Goal: Task Accomplishment & Management: Manage account settings

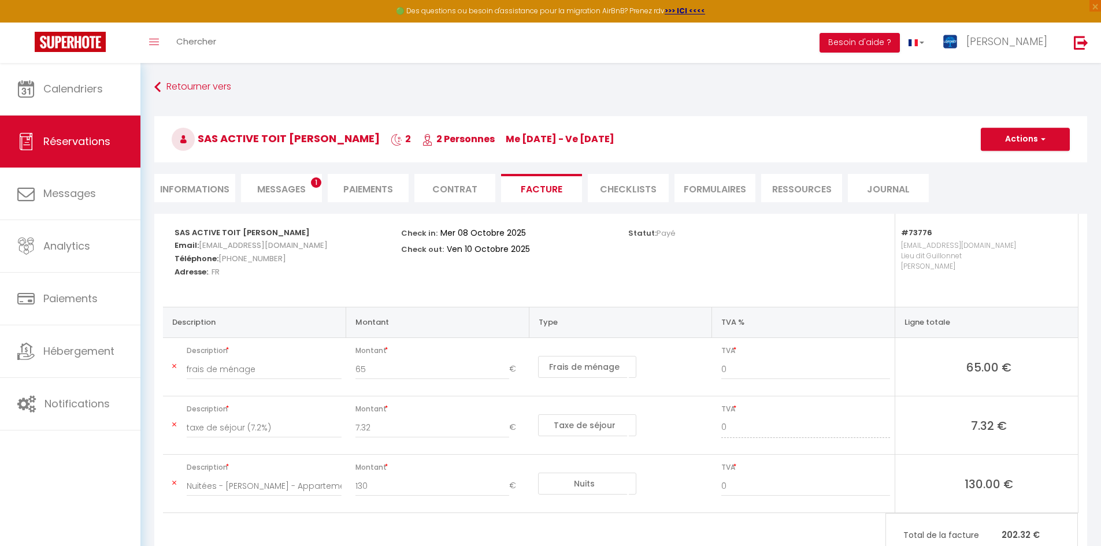
select select "cleaning"
select select "taxes"
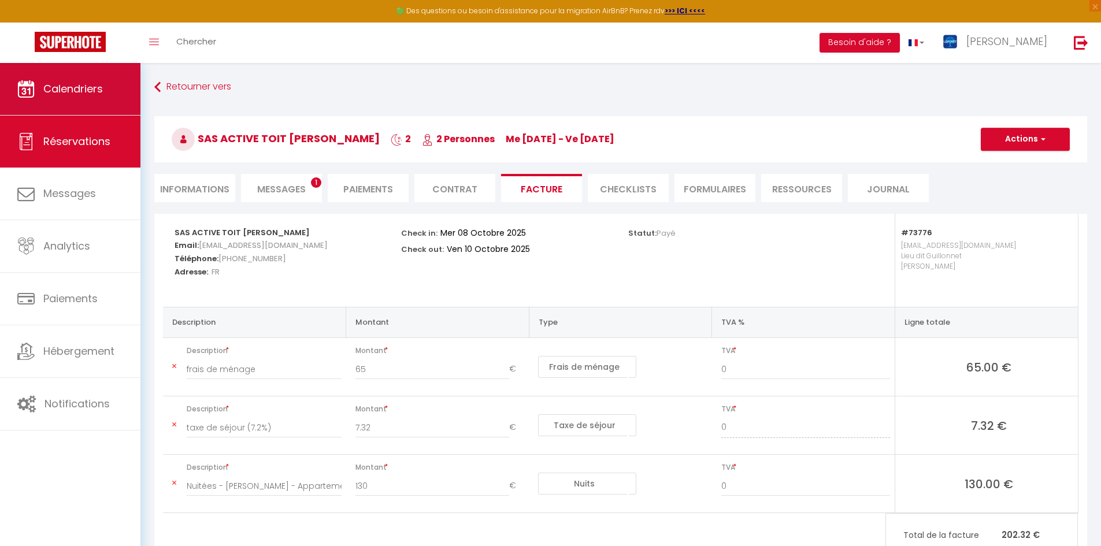
scroll to position [63, 0]
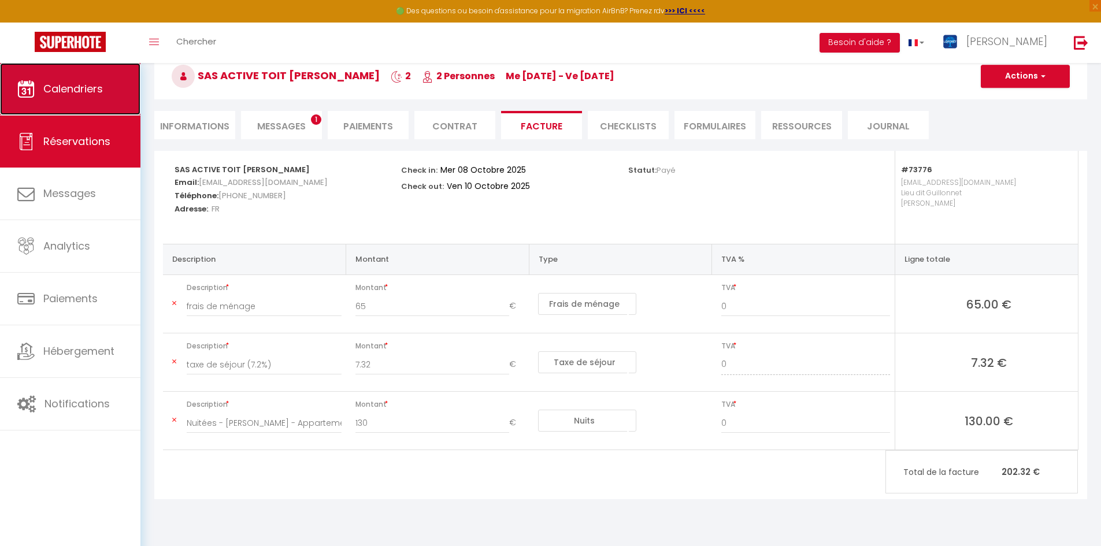
click at [91, 94] on span "Calendriers" at bounding box center [73, 88] width 60 height 14
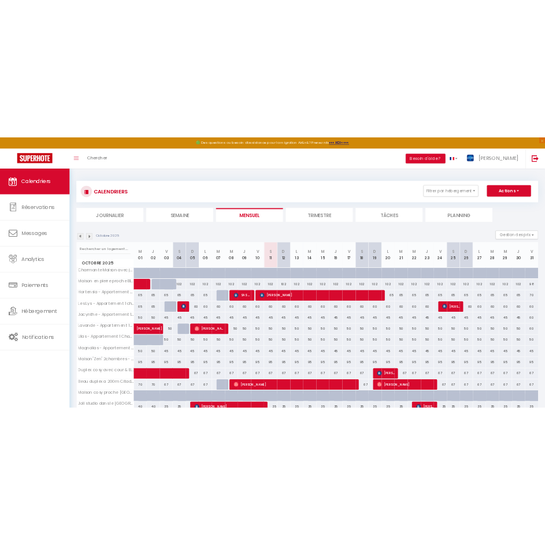
scroll to position [63, 0]
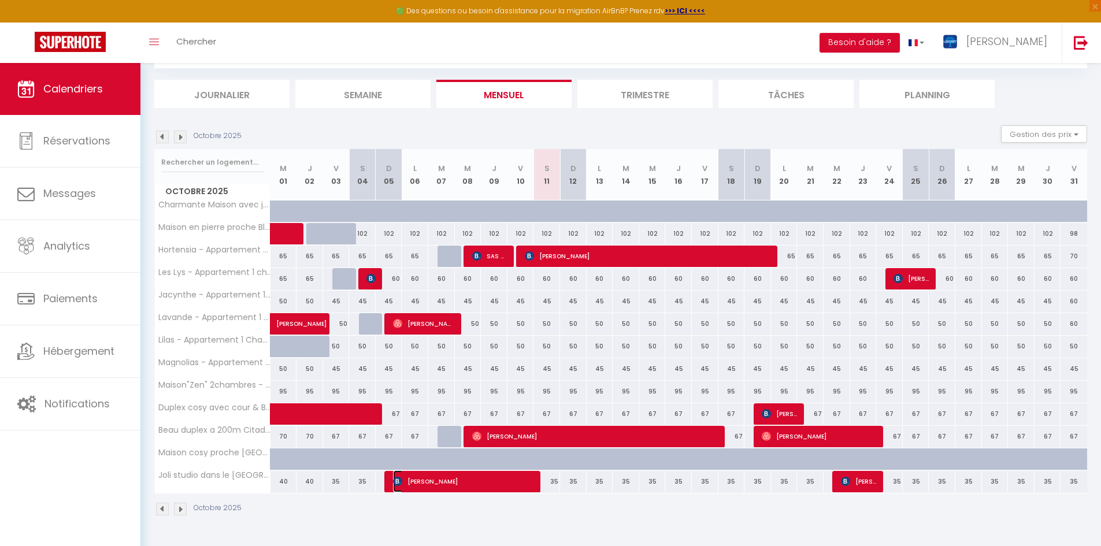
click at [533, 474] on span "[PERSON_NAME]" at bounding box center [464, 481] width 142 height 22
select select "OK"
select select "KO"
select select "0"
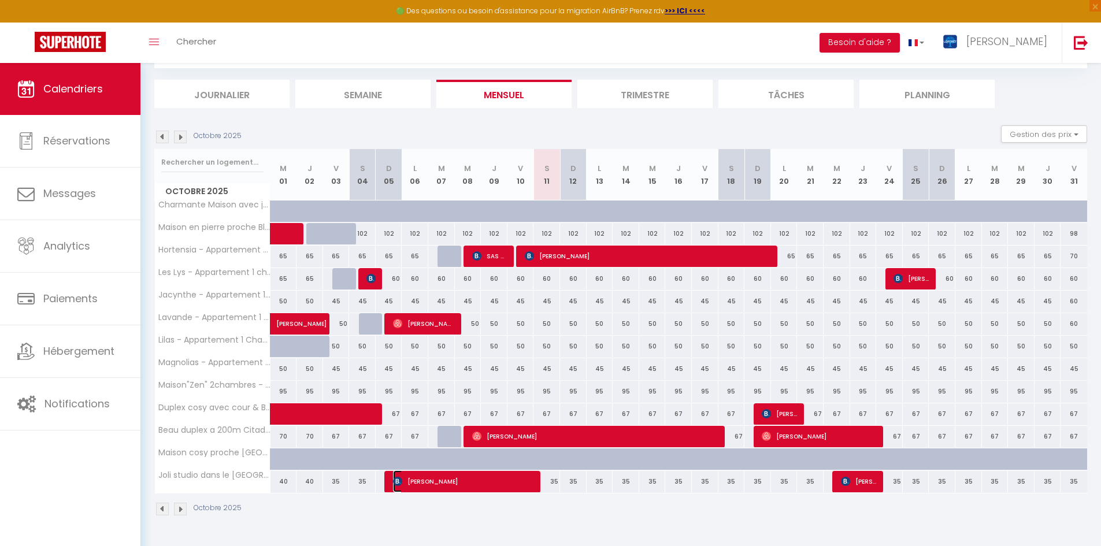
select select "1"
select select
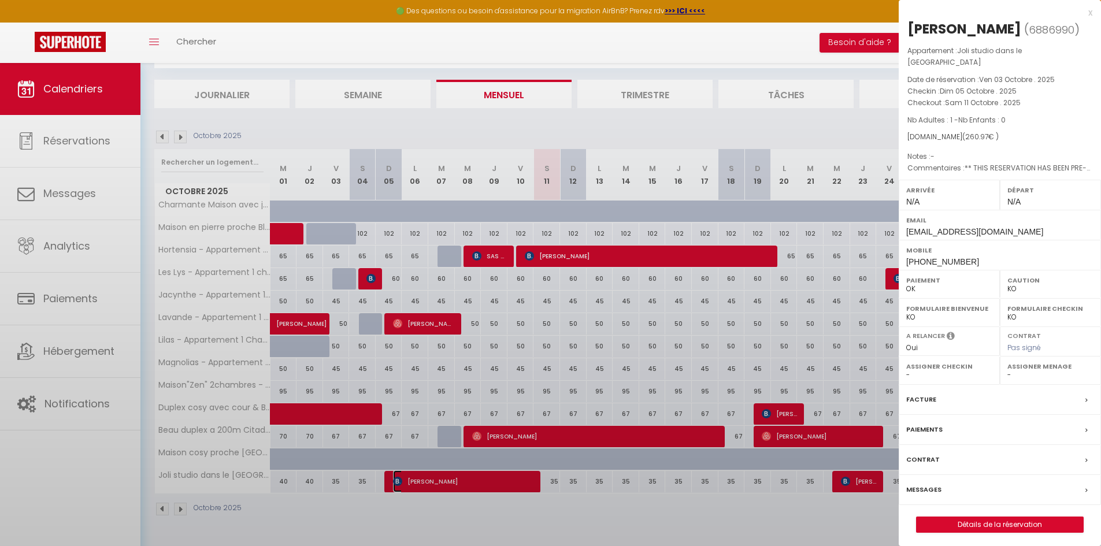
select select "50058"
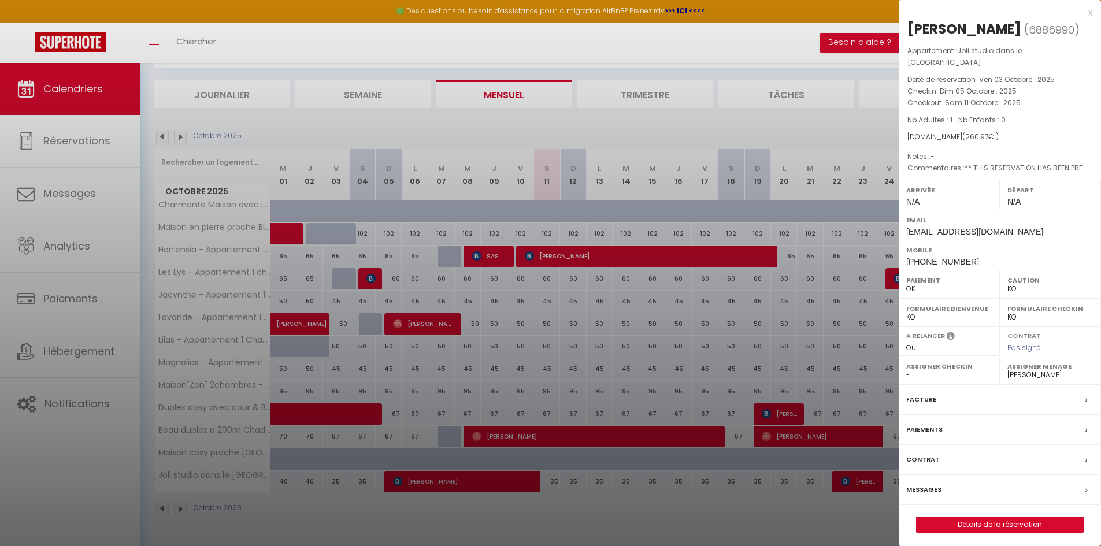
click at [1087, 12] on div "x" at bounding box center [995, 13] width 194 height 14
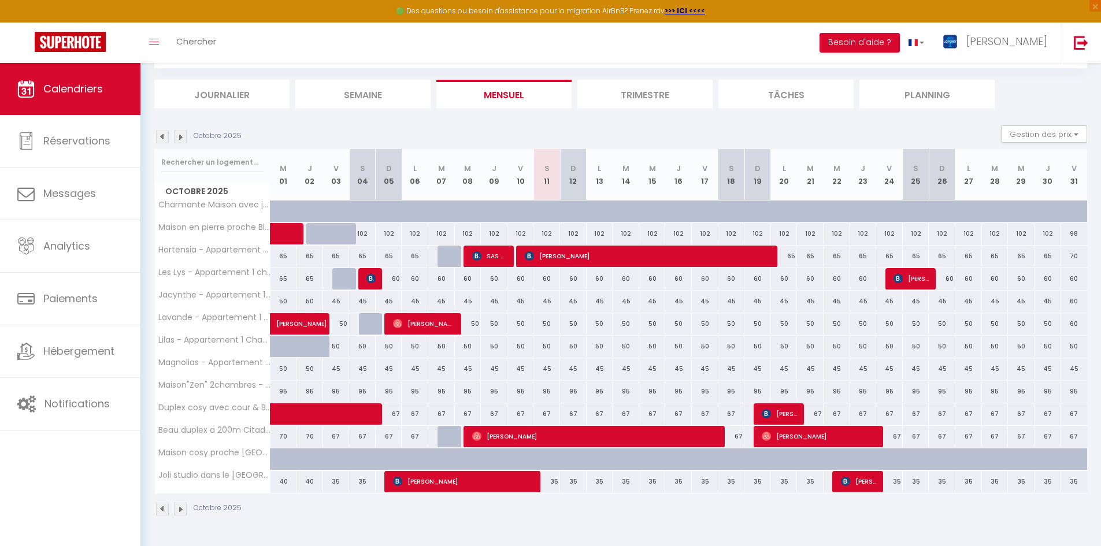
click at [815, 408] on div "67" at bounding box center [810, 413] width 27 height 21
type input "67"
select select "1"
type input "[DATE] Octobre 2025"
type input "Mer 22 Octobre 2025"
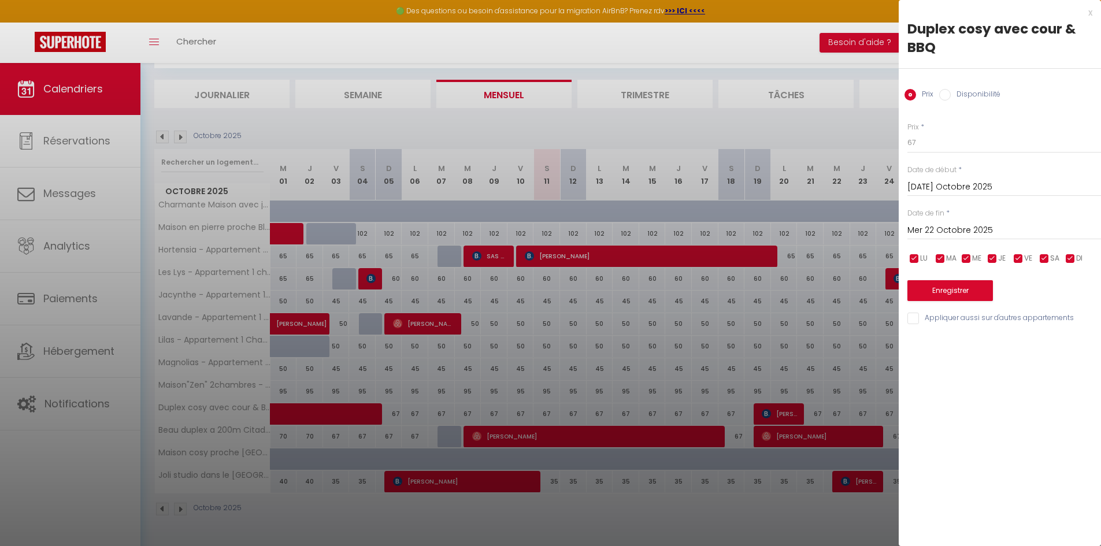
click at [946, 94] on input "Disponibilité" at bounding box center [945, 95] width 12 height 12
radio input "true"
radio input "false"
click at [931, 142] on select "Disponible Indisponible" at bounding box center [1004, 143] width 194 height 22
select select "0"
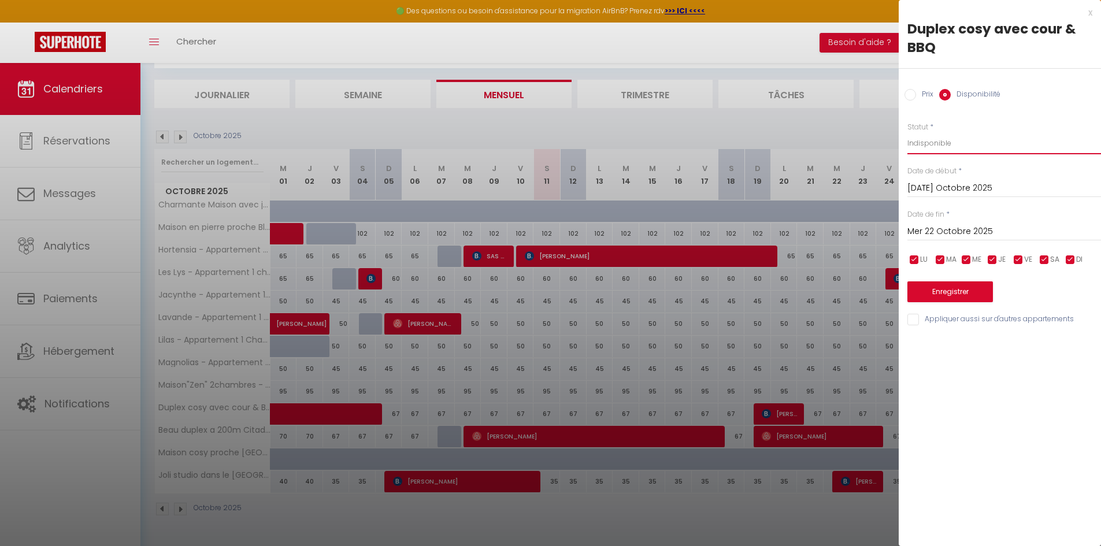
click at [907, 132] on select "Disponible Indisponible" at bounding box center [1004, 143] width 194 height 22
click at [947, 292] on button "Enregistrer" at bounding box center [950, 291] width 86 height 21
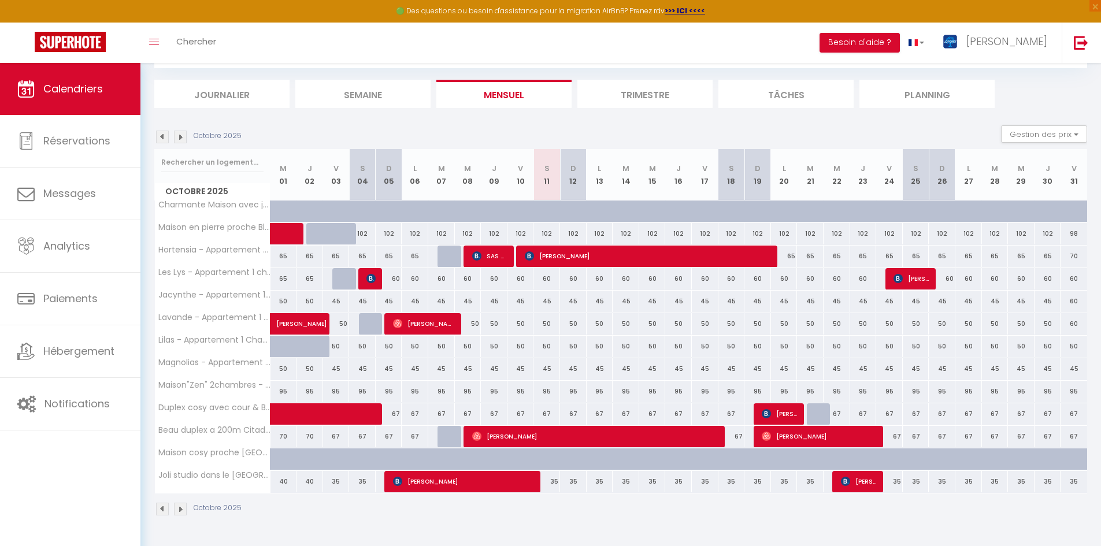
click at [886, 433] on div "67" at bounding box center [889, 436] width 27 height 21
select select "1"
type input "Ven 24 Octobre 2025"
type input "Sam 25 Octobre 2025"
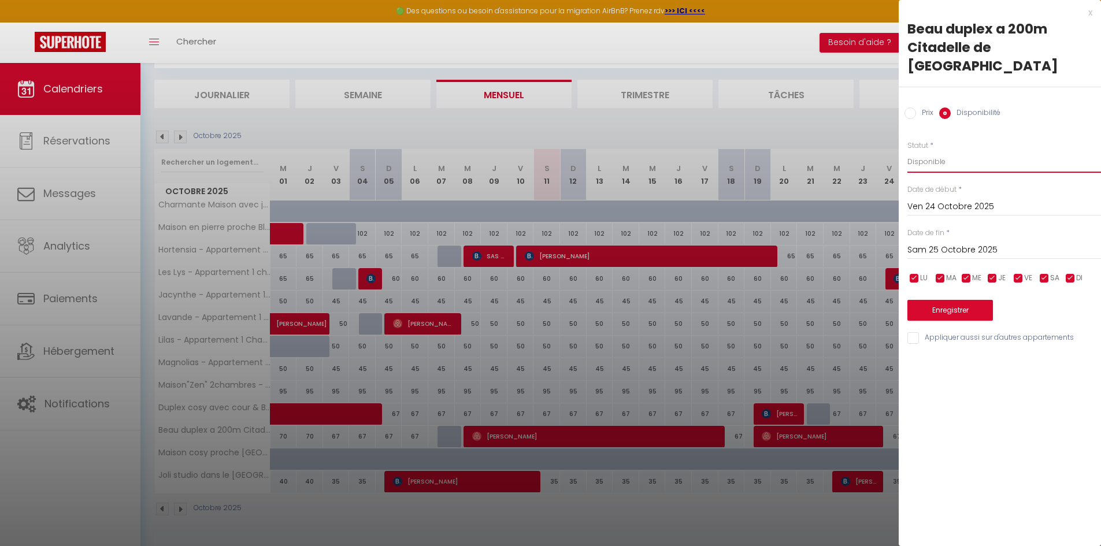
click at [928, 151] on select "Disponible Indisponible" at bounding box center [1004, 162] width 194 height 22
select select "0"
click at [907, 151] on select "Disponible Indisponible" at bounding box center [1004, 162] width 194 height 22
click at [933, 300] on button "Enregistrer" at bounding box center [950, 310] width 86 height 21
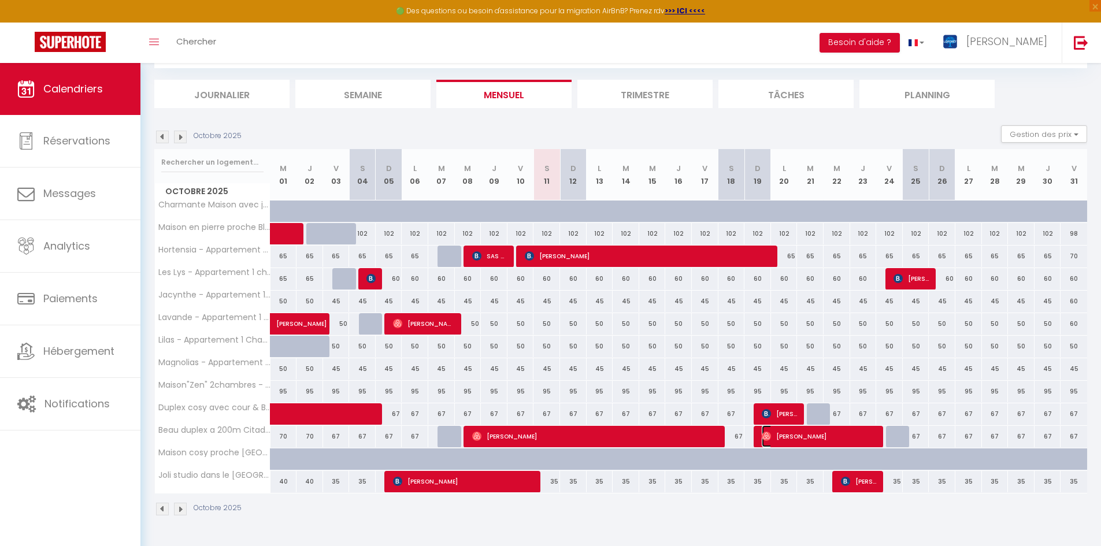
click at [783, 431] on span "[PERSON_NAME]" at bounding box center [818, 436] width 115 height 22
select select "OK"
select select "41834"
select select "42909"
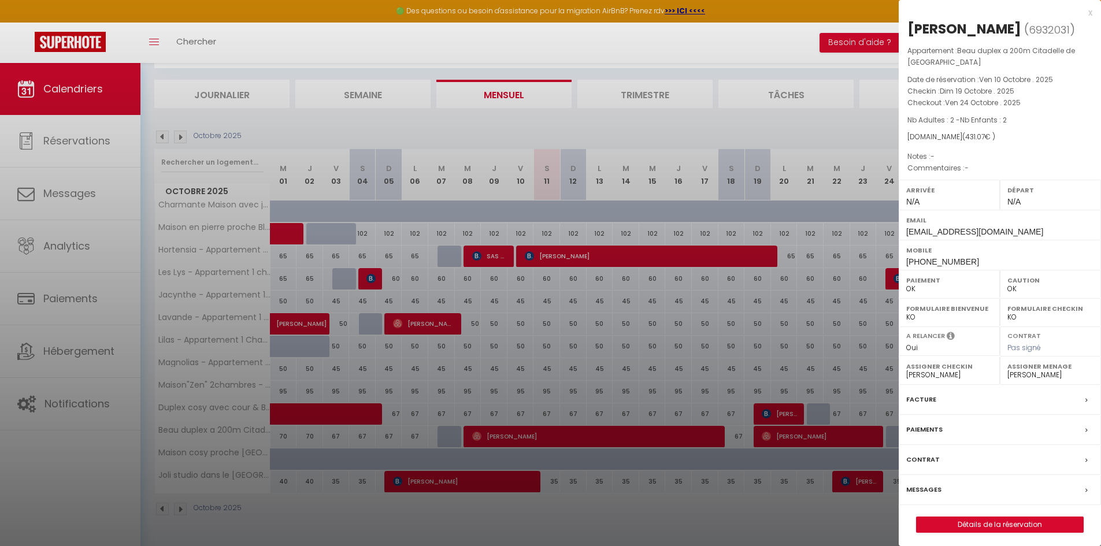
click at [1090, 9] on div "x" at bounding box center [995, 13] width 194 height 14
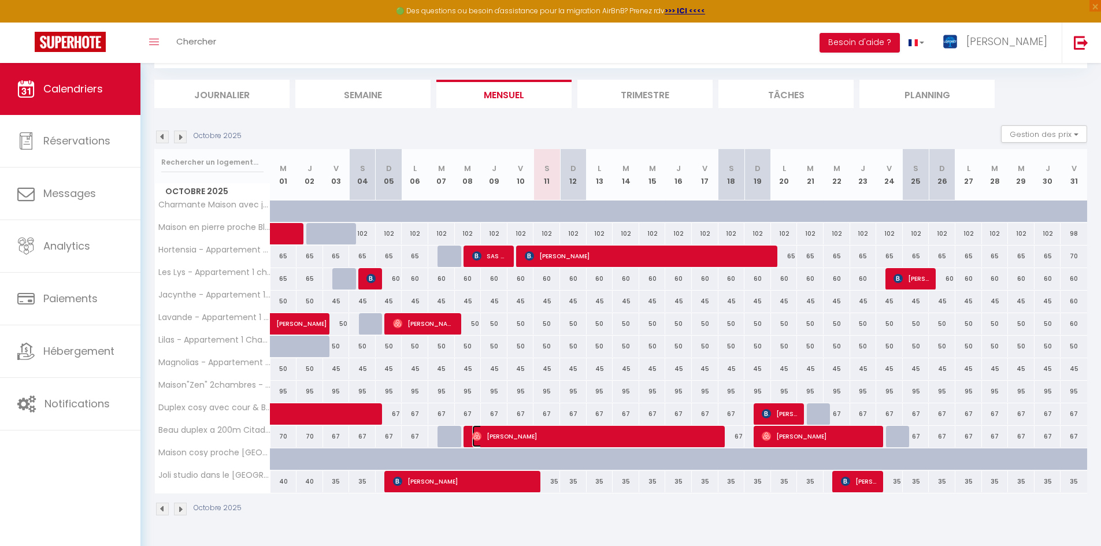
click at [645, 433] on span "[PERSON_NAME]" at bounding box center [596, 436] width 248 height 22
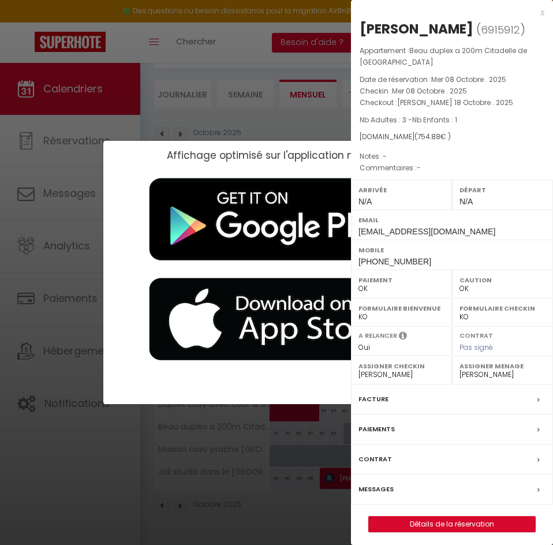
click at [544, 12] on div "x" at bounding box center [448, 13] width 194 height 14
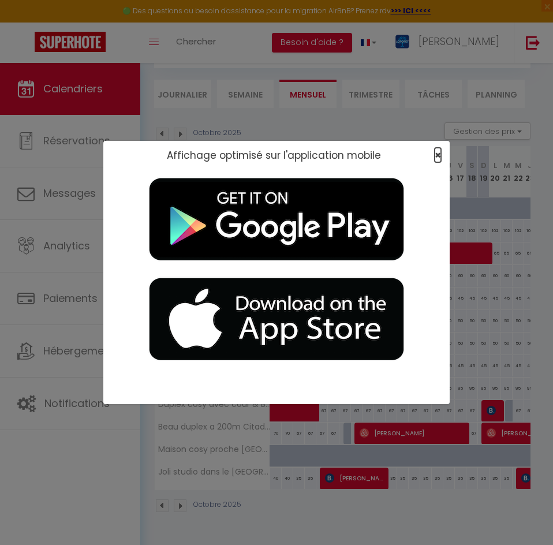
click at [436, 155] on span "×" at bounding box center [438, 155] width 6 height 14
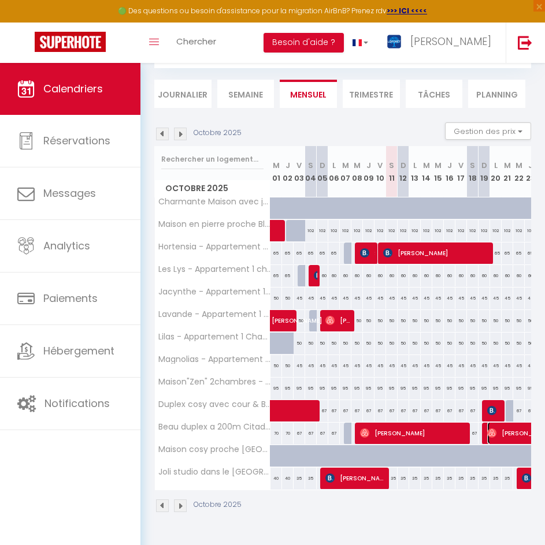
click at [498, 434] on span "[PERSON_NAME]" at bounding box center [512, 433] width 50 height 22
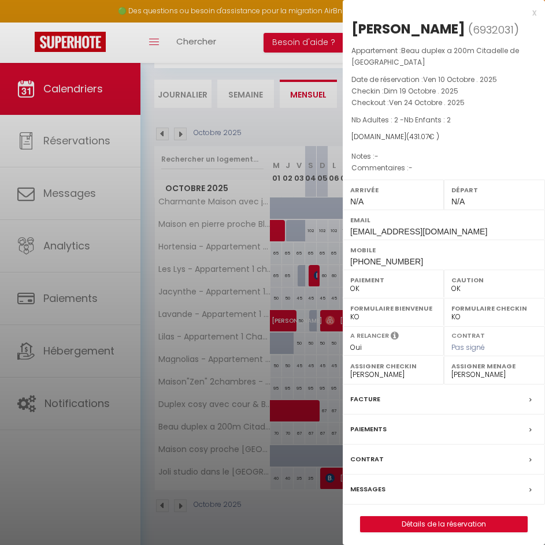
click at [536, 13] on div "x" at bounding box center [440, 13] width 194 height 14
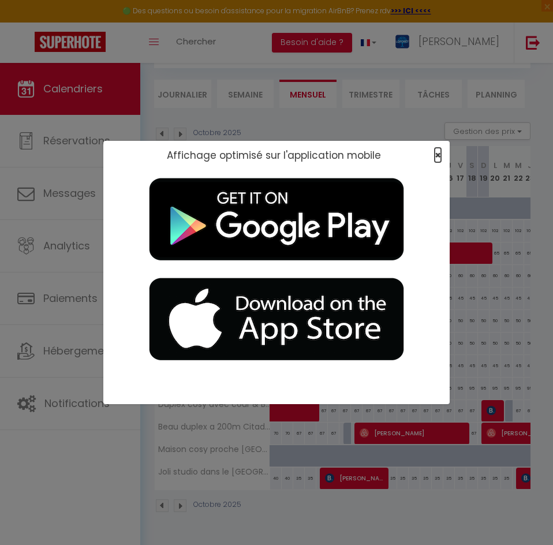
click at [438, 153] on span "×" at bounding box center [438, 155] width 6 height 14
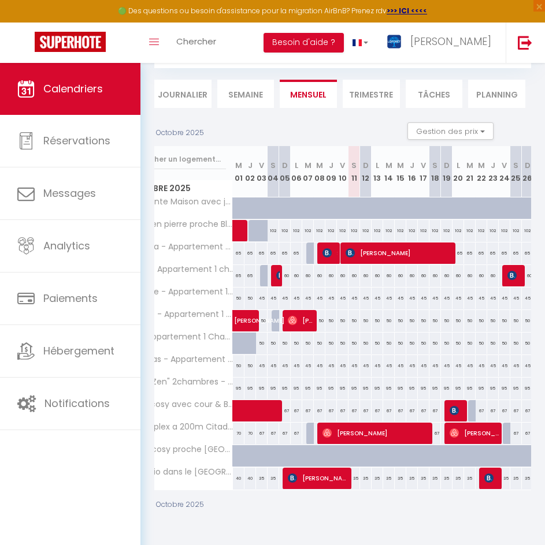
scroll to position [0, 13]
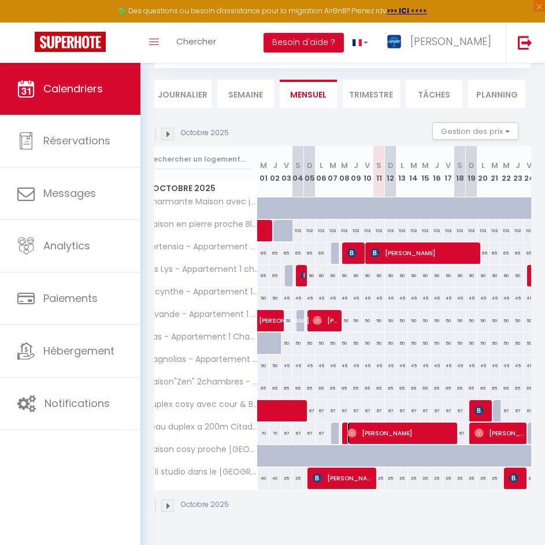
click at [417, 436] on span "[PERSON_NAME]" at bounding box center [401, 433] width 108 height 22
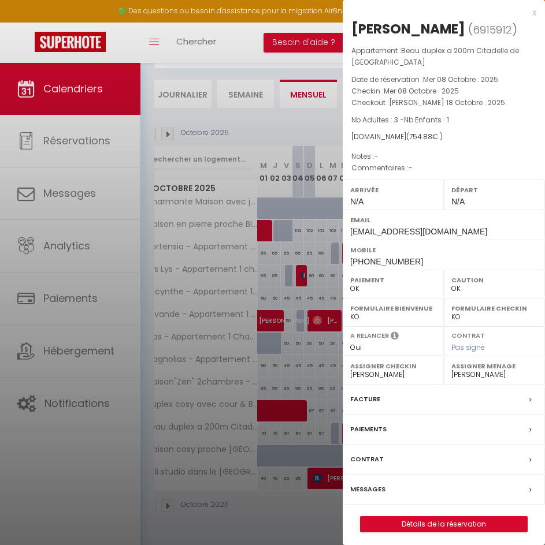
click at [426, 487] on div "Messages" at bounding box center [444, 490] width 202 height 30
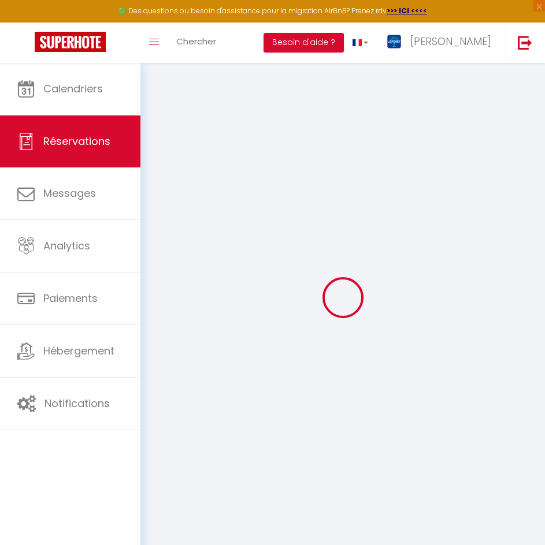
select select
checkbox input "false"
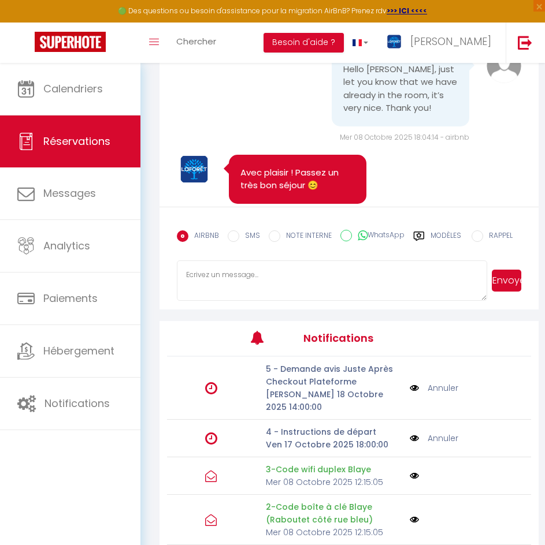
scroll to position [189, 0]
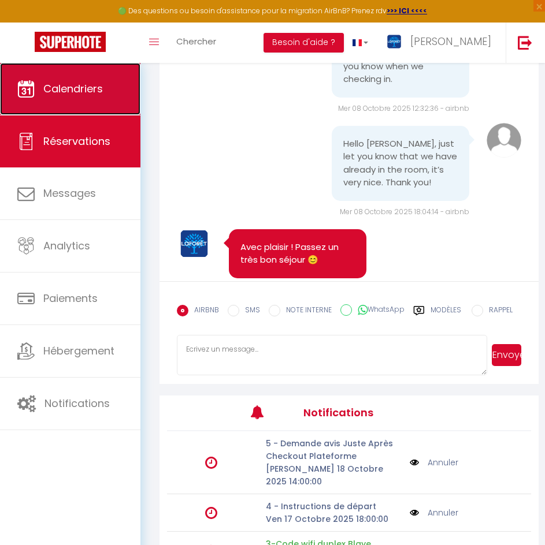
click at [86, 81] on span "Calendriers" at bounding box center [73, 88] width 60 height 14
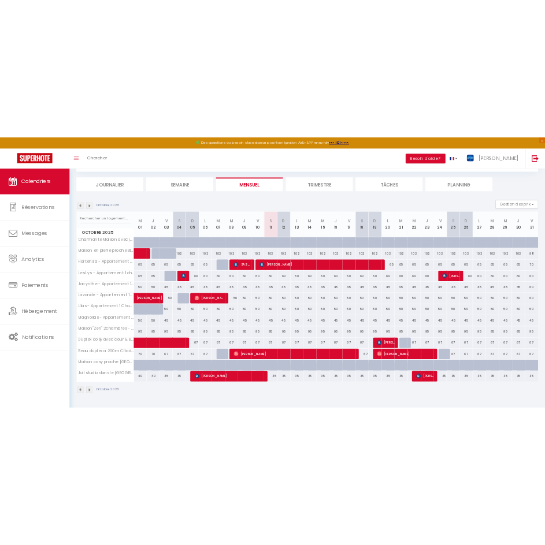
scroll to position [63, 0]
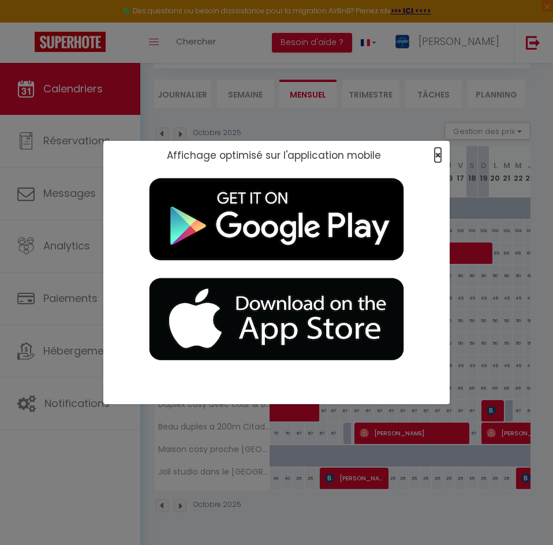
click at [439, 157] on span "×" at bounding box center [438, 155] width 6 height 14
click at [437, 148] on span "×" at bounding box center [438, 155] width 6 height 14
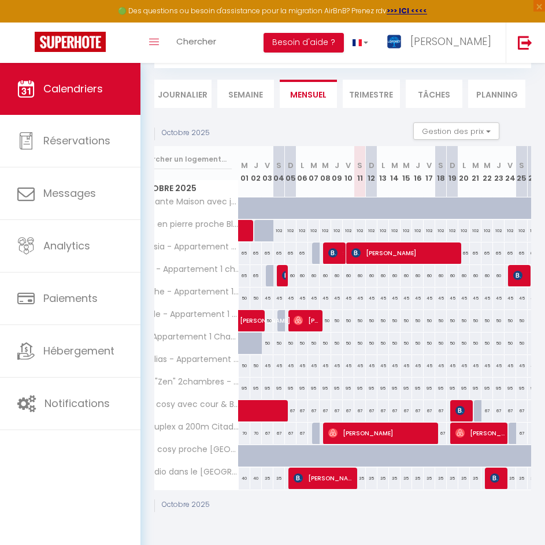
scroll to position [0, 50]
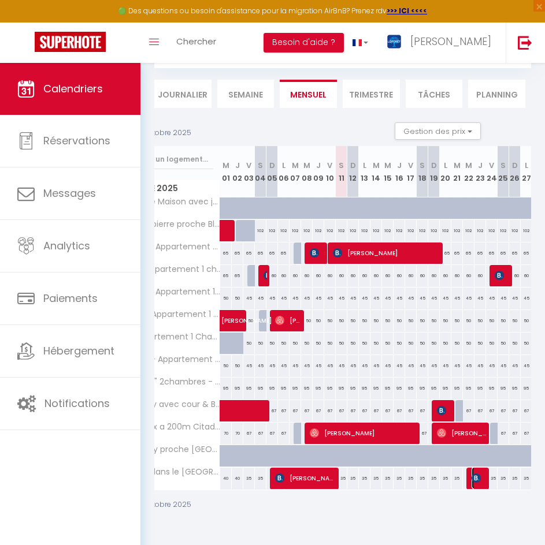
click at [479, 475] on img at bounding box center [475, 478] width 9 height 9
select select "OK"
select select "KO"
select select "0"
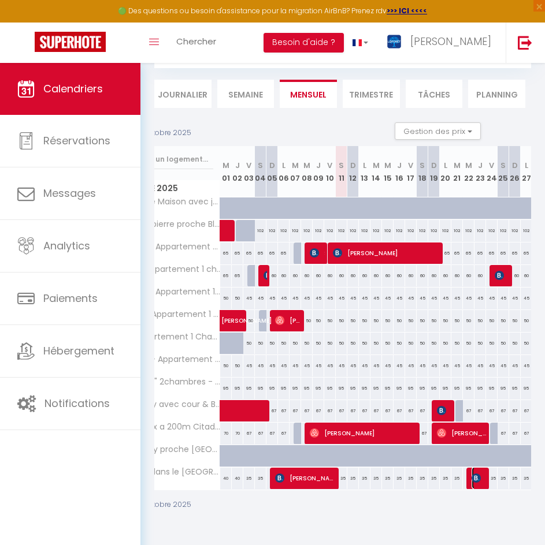
select select "1"
select select
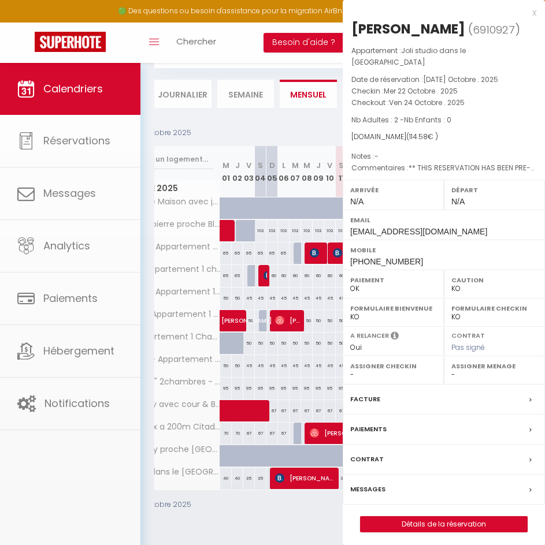
select select "50058"
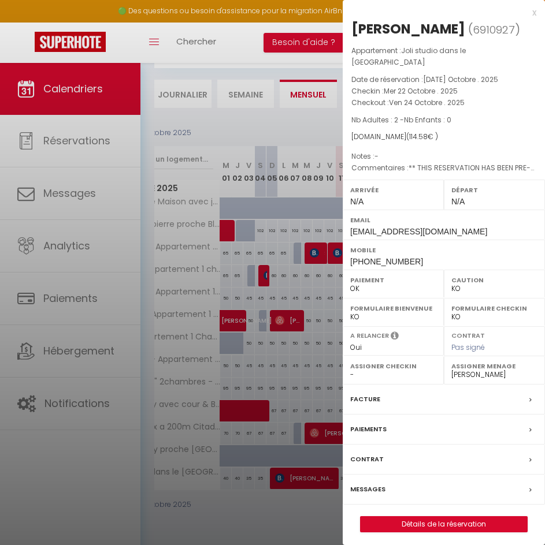
click at [533, 10] on div "x" at bounding box center [440, 13] width 194 height 14
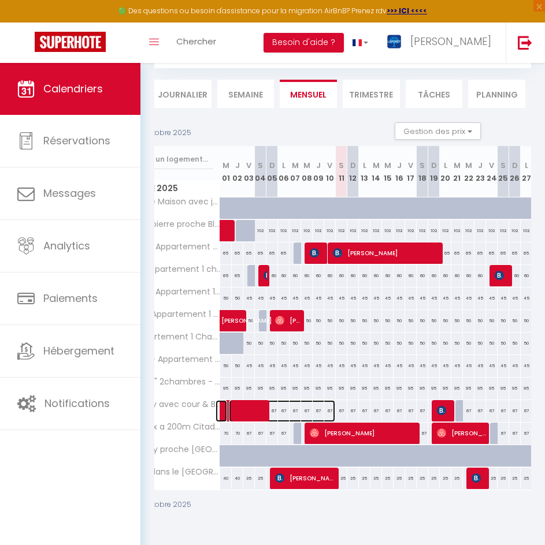
click at [237, 407] on span at bounding box center [282, 411] width 106 height 22
select select "41834"
select select "42909"
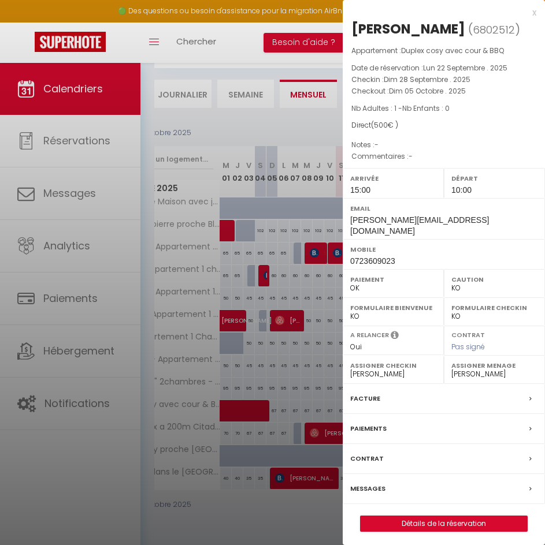
click at [534, 15] on div "x" at bounding box center [440, 13] width 194 height 14
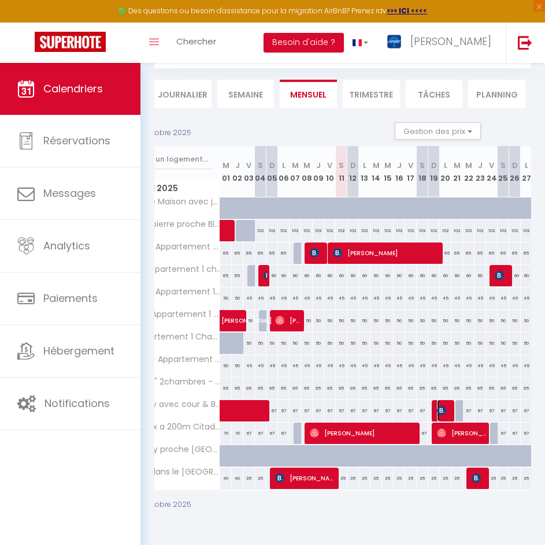
click at [441, 408] on img at bounding box center [441, 410] width 9 height 9
select select
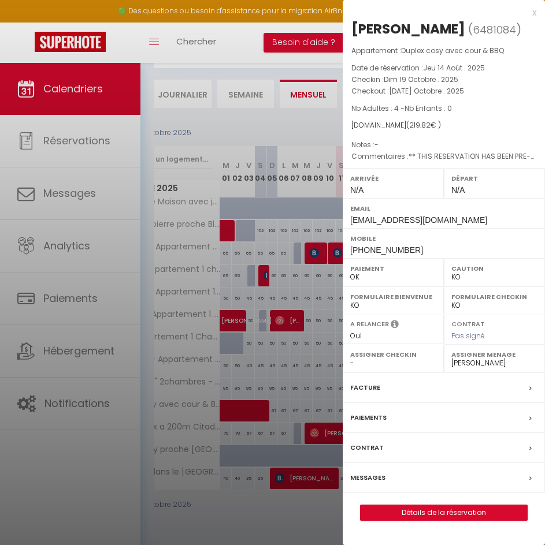
click at [534, 12] on div "x" at bounding box center [440, 13] width 194 height 14
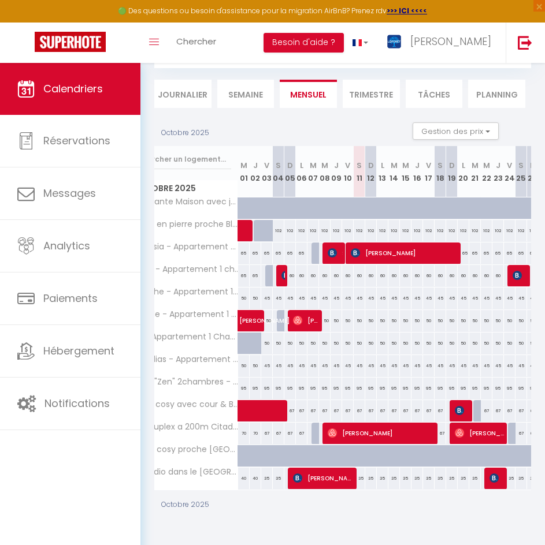
scroll to position [0, 31]
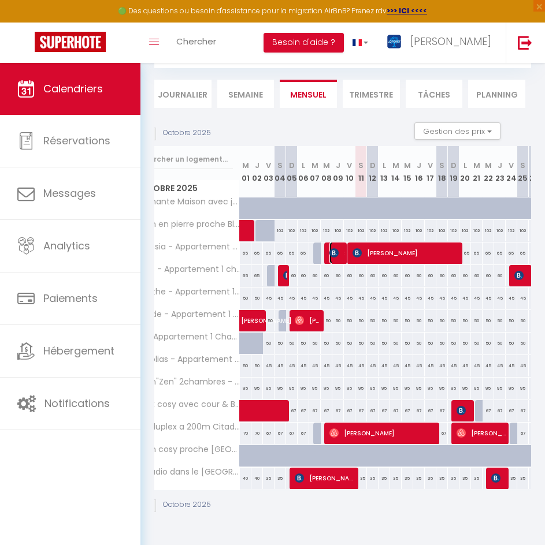
click at [335, 255] on img at bounding box center [333, 252] width 9 height 9
select select "OK"
select select "50058"
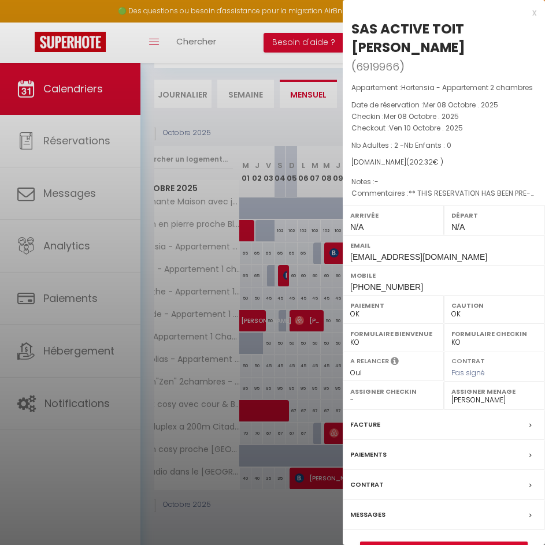
click at [535, 15] on div "x" at bounding box center [440, 13] width 194 height 14
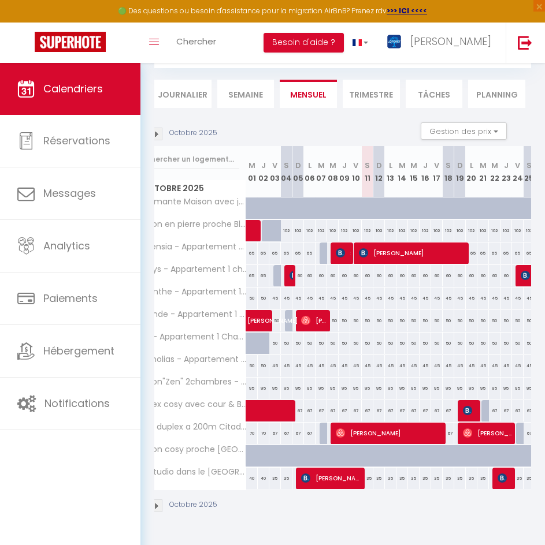
scroll to position [0, 0]
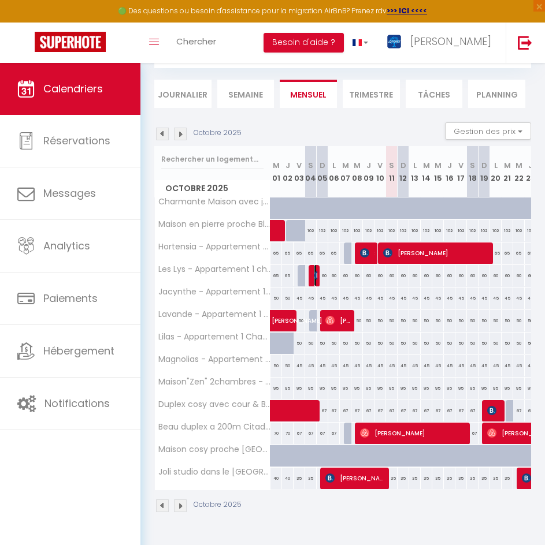
click at [314, 276] on img at bounding box center [318, 275] width 9 height 9
select select "KO"
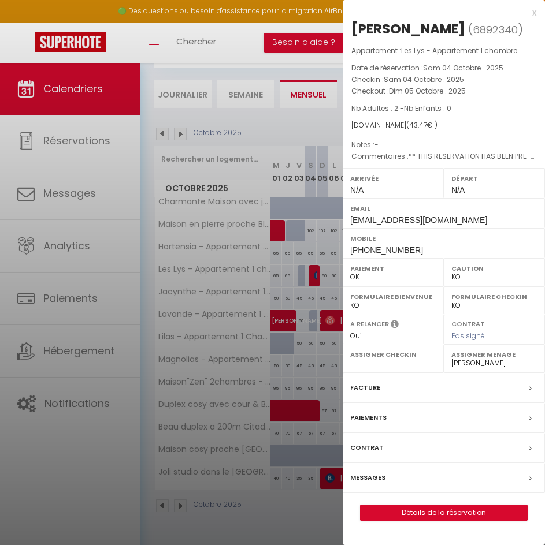
click at [534, 14] on div "x" at bounding box center [440, 13] width 194 height 14
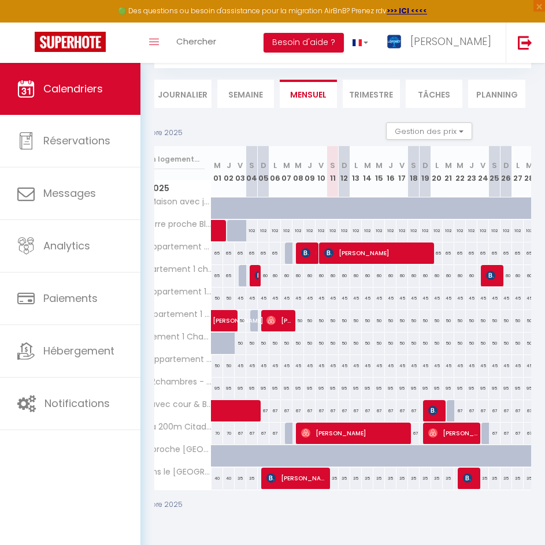
scroll to position [0, 72]
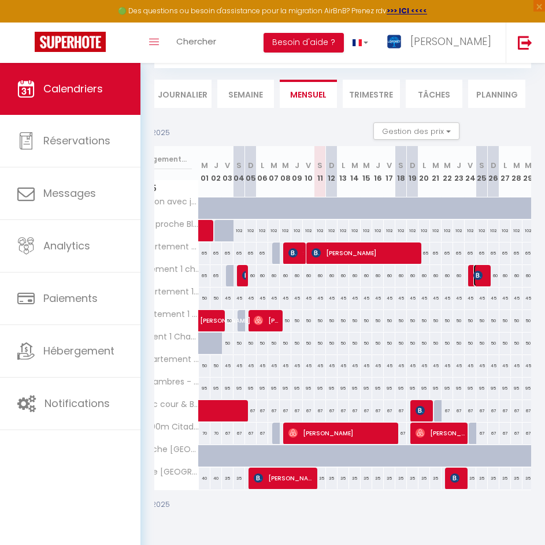
click at [480, 277] on img at bounding box center [477, 275] width 9 height 9
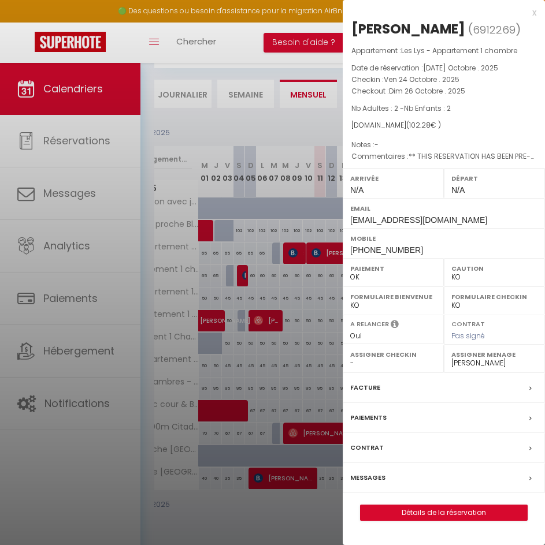
click at [533, 14] on div "x" at bounding box center [440, 13] width 194 height 14
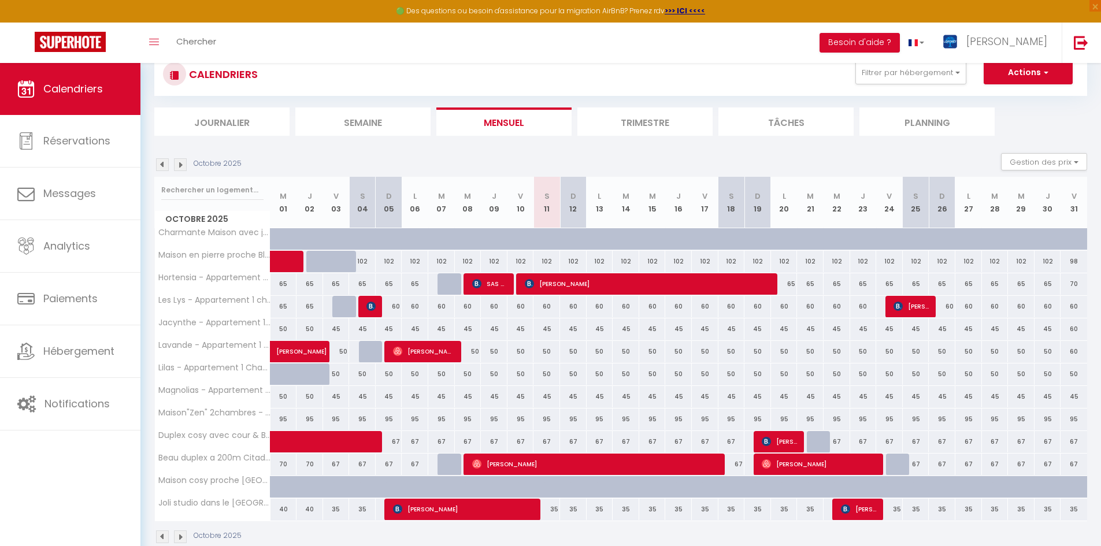
scroll to position [63, 0]
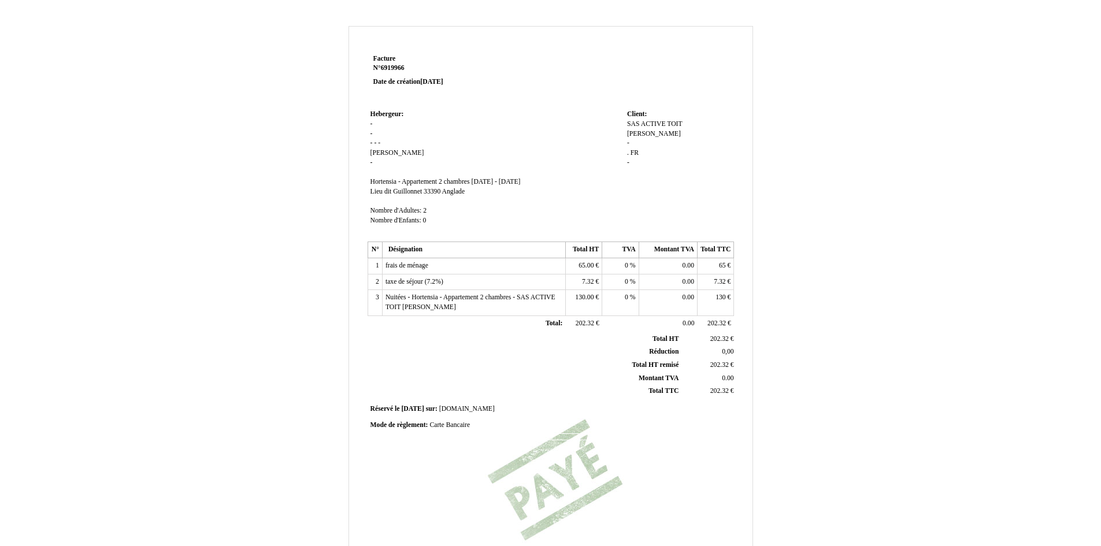
scroll to position [151, 0]
